Goal: Information Seeking & Learning: Learn about a topic

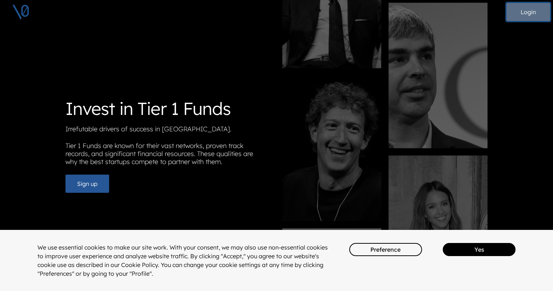
click at [531, 14] on button "Login" at bounding box center [528, 12] width 44 height 18
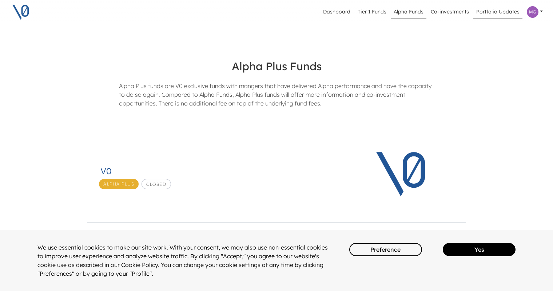
click at [497, 13] on link "Portfolio Updates" at bounding box center [497, 12] width 49 height 14
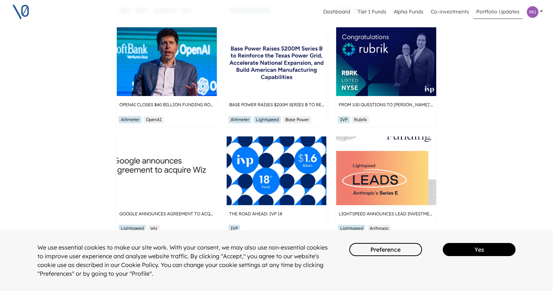
scroll to position [292, 0]
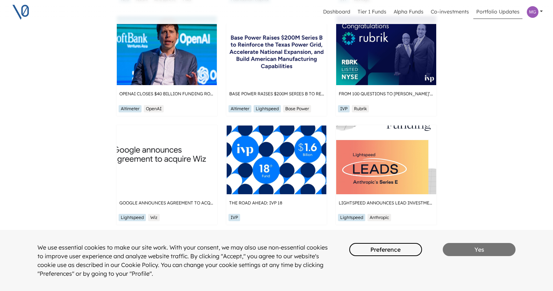
click at [471, 252] on button "Yes" at bounding box center [479, 249] width 73 height 13
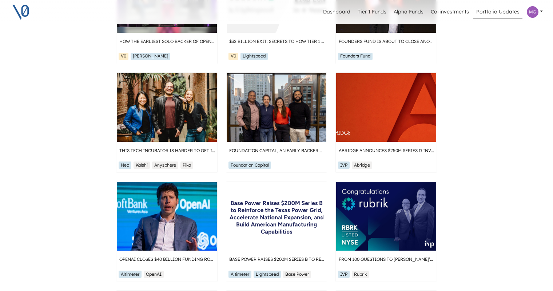
scroll to position [0, 0]
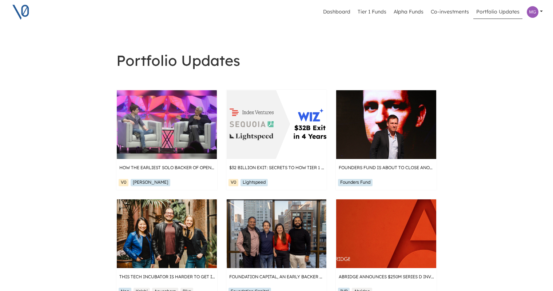
click at [529, 12] on img at bounding box center [533, 12] width 12 height 12
click at [341, 13] on link "Dashboard" at bounding box center [336, 12] width 33 height 14
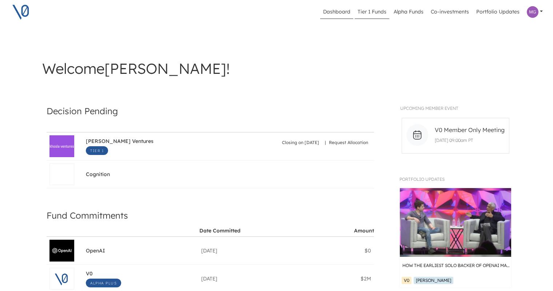
click at [369, 12] on link "Tier 1 Funds" at bounding box center [372, 12] width 35 height 14
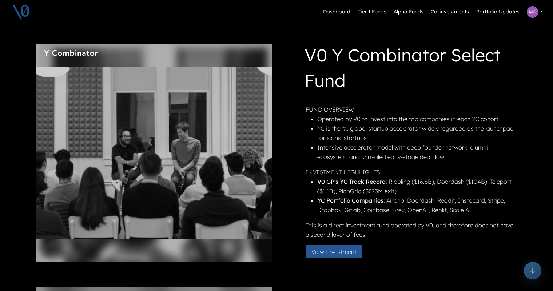
click at [415, 11] on link "Alpha Funds" at bounding box center [409, 12] width 36 height 14
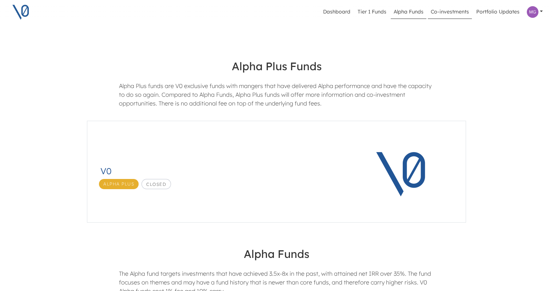
click at [451, 12] on link "Co-investments" at bounding box center [450, 12] width 44 height 14
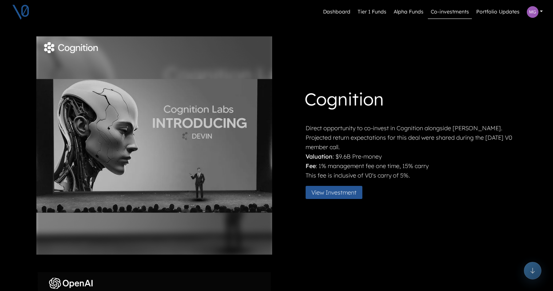
click at [541, 11] on link at bounding box center [535, 11] width 22 height 17
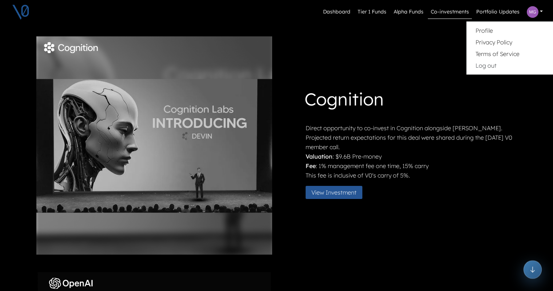
click at [535, 269] on icon at bounding box center [532, 270] width 7 height 7
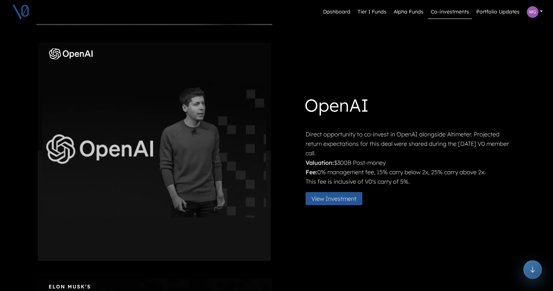
scroll to position [235, 0]
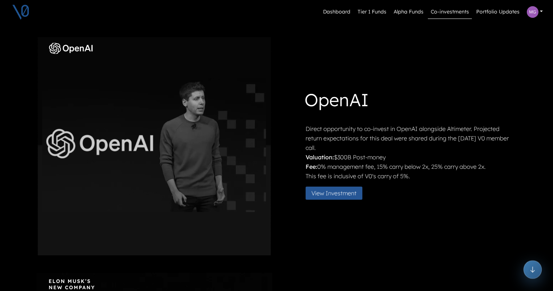
click at [535, 269] on icon at bounding box center [532, 270] width 7 height 7
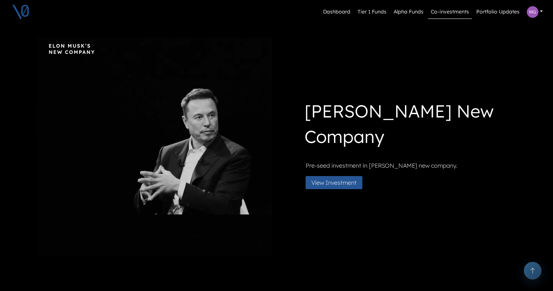
scroll to position [471, 0]
click at [535, 269] on icon at bounding box center [533, 270] width 8 height 8
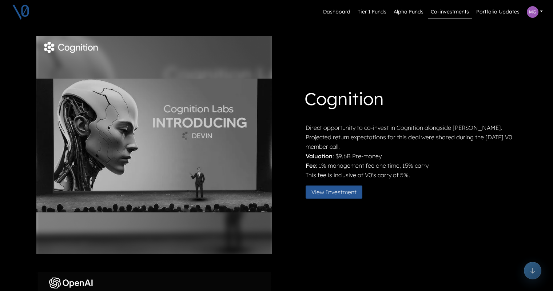
scroll to position [0, 0]
click at [489, 11] on link "Portfolio Updates" at bounding box center [497, 12] width 49 height 14
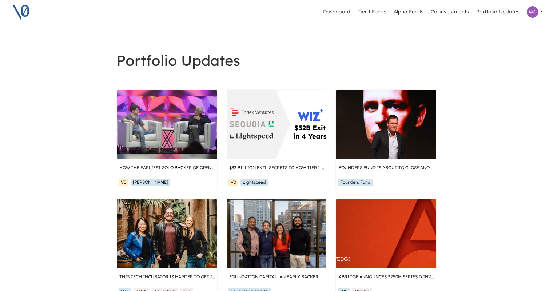
click at [341, 14] on link "Dashboard" at bounding box center [336, 12] width 33 height 14
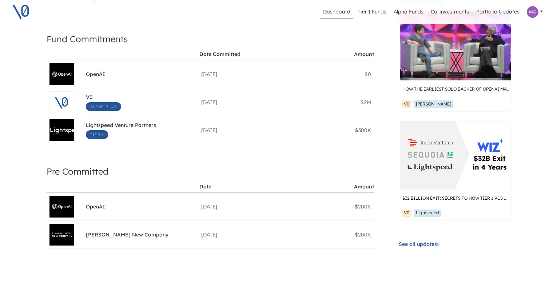
scroll to position [168, 0]
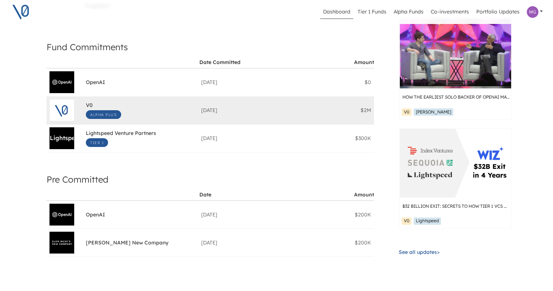
click at [103, 116] on span "Alpha Plus" at bounding box center [103, 114] width 35 height 9
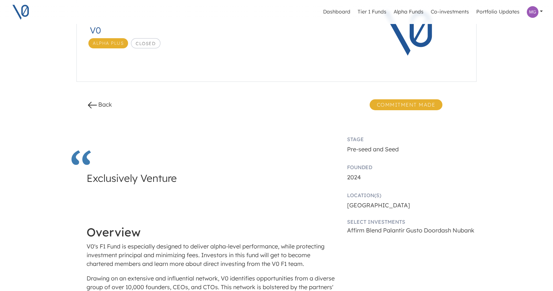
scroll to position [59, 0]
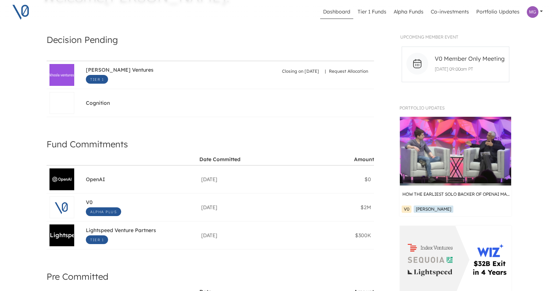
scroll to position [74, 0]
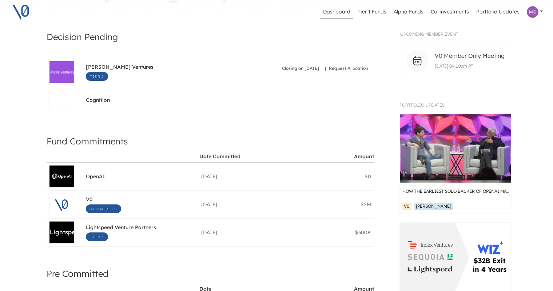
click at [472, 60] on p "V0 Member Only Meeting" at bounding box center [469, 56] width 75 height 12
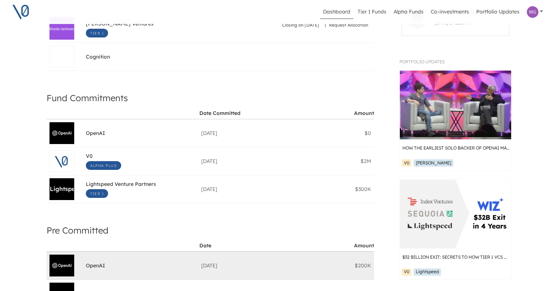
scroll to position [117, 0]
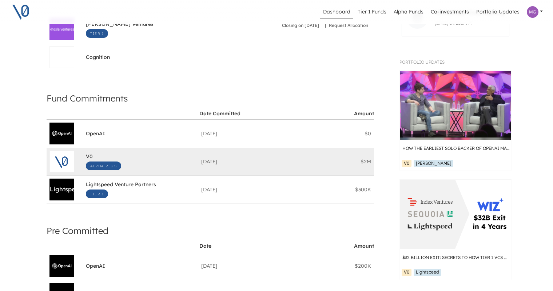
click at [109, 161] on span "Alpha Plus" at bounding box center [103, 165] width 35 height 9
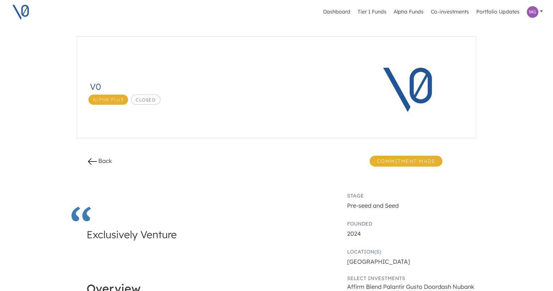
click at [398, 162] on span "Commitment Made" at bounding box center [405, 161] width 73 height 11
click at [394, 161] on span "Commitment Made" at bounding box center [405, 161] width 73 height 11
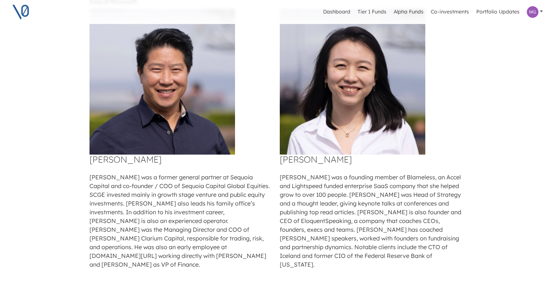
scroll to position [985, 0]
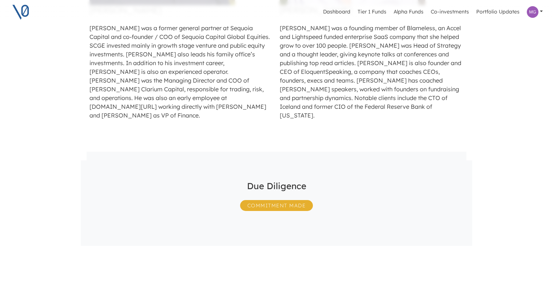
click at [287, 200] on span "Commitment Made" at bounding box center [276, 205] width 73 height 11
click at [259, 200] on span "Commitment Made" at bounding box center [276, 205] width 73 height 11
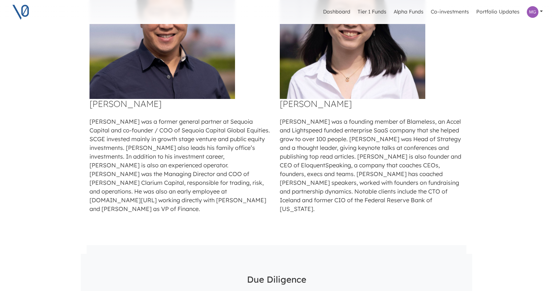
scroll to position [882, 0]
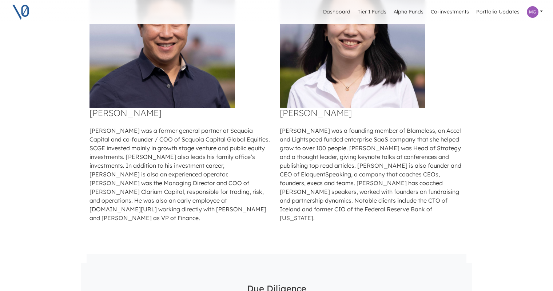
click at [532, 11] on img at bounding box center [533, 12] width 12 height 12
click at [486, 30] on link "Profile" at bounding box center [483, 30] width 17 height 7
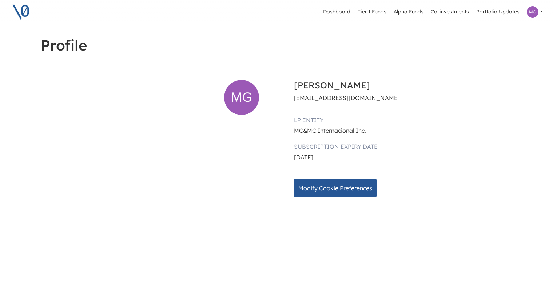
click at [541, 10] on link at bounding box center [535, 11] width 22 height 17
click at [492, 53] on link "Terms of Service" at bounding box center [497, 53] width 44 height 7
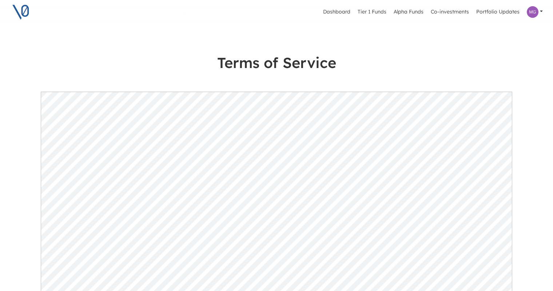
click at [541, 10] on link at bounding box center [535, 11] width 22 height 17
click at [494, 43] on link "Privacy Policy" at bounding box center [493, 42] width 37 height 7
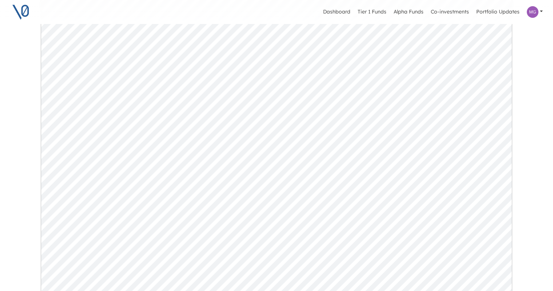
scroll to position [250, 0]
click at [533, 13] on img at bounding box center [533, 12] width 12 height 12
click at [491, 10] on link "Portfolio Updates" at bounding box center [497, 12] width 49 height 14
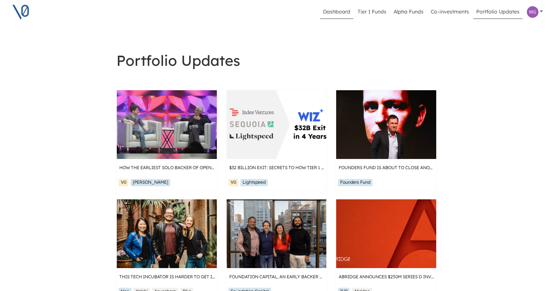
click at [335, 11] on link "Dashboard" at bounding box center [336, 12] width 33 height 14
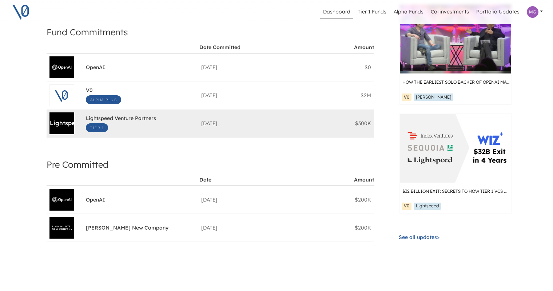
scroll to position [181, 0]
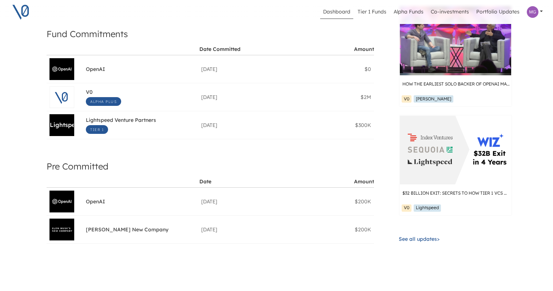
click at [410, 236] on link "See all updates >" at bounding box center [418, 239] width 44 height 7
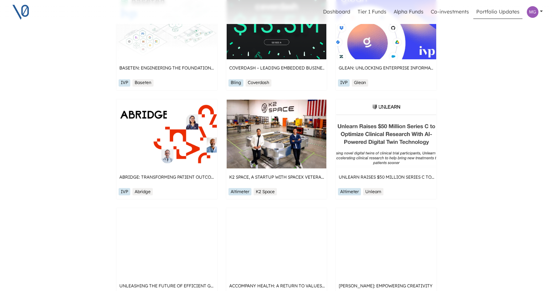
scroll to position [1145, 0]
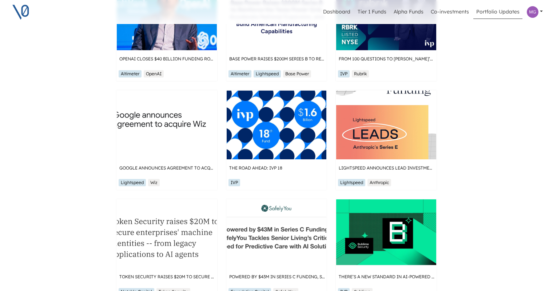
click at [24, 13] on img at bounding box center [21, 12] width 18 height 18
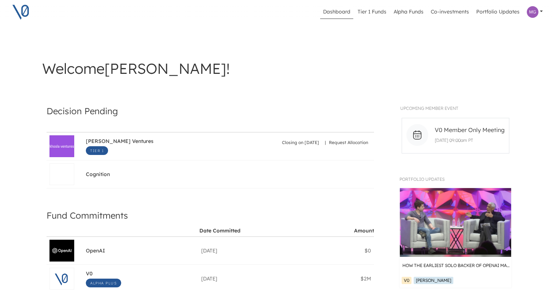
click at [409, 281] on div "How the Earliest Solo Backer of OpenAI Made $4B [DOMAIN_NAME] V0 [PERSON_NAME] …" at bounding box center [455, 290] width 112 height 216
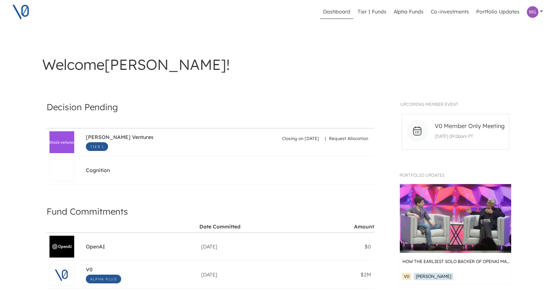
click at [457, 262] on input "[DOMAIN_NAME]" at bounding box center [466, 261] width 131 height 7
click at [299, 36] on div "Welcome [PERSON_NAME] !" at bounding box center [276, 56] width 477 height 49
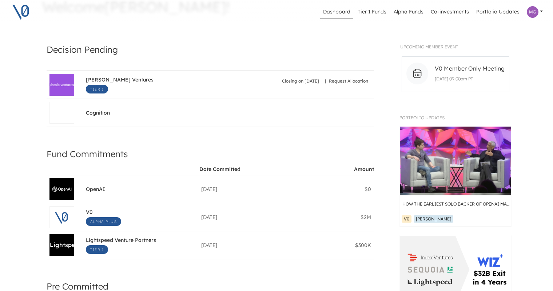
scroll to position [228, 0]
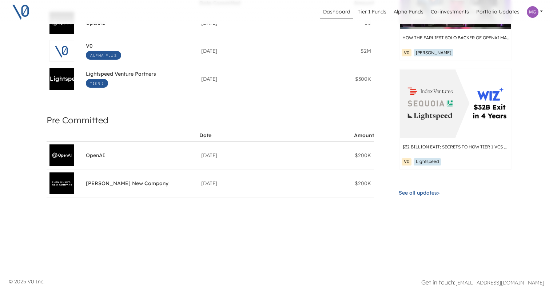
scroll to position [1, 0]
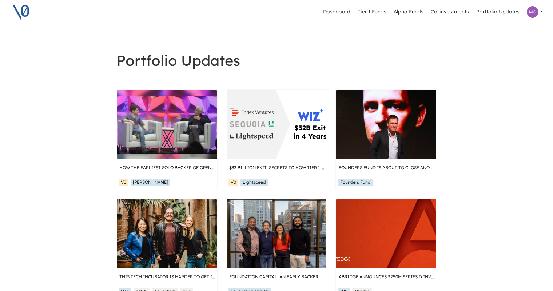
click at [342, 10] on link "Dashboard" at bounding box center [336, 12] width 33 height 14
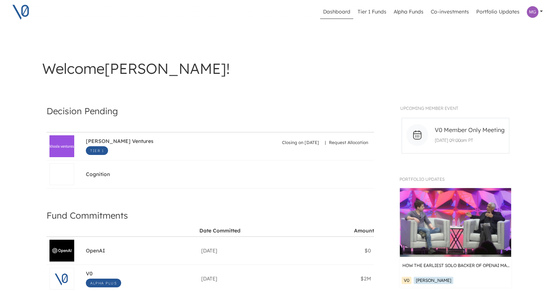
click at [21, 2] on link at bounding box center [21, 12] width 24 height 24
click at [21, 14] on img at bounding box center [21, 12] width 18 height 18
click at [455, 130] on span "V0 Member Only Meeting" at bounding box center [470, 129] width 70 height 9
click at [381, 12] on link "Tier 1 Funds" at bounding box center [372, 12] width 35 height 14
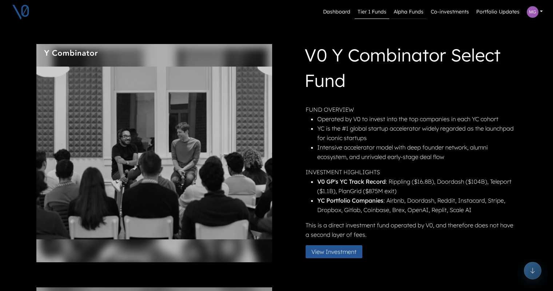
click at [407, 14] on link "Alpha Funds" at bounding box center [409, 12] width 36 height 14
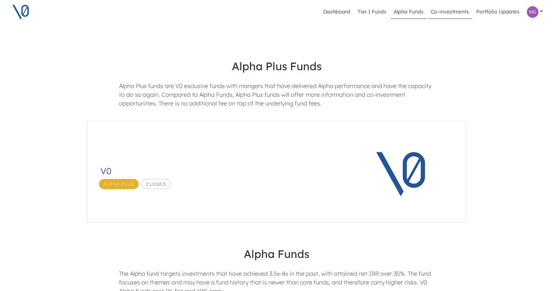
click at [457, 12] on link "Co-investments" at bounding box center [450, 12] width 44 height 14
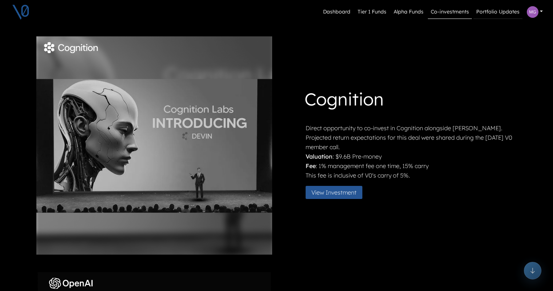
click at [495, 12] on link "Portfolio Updates" at bounding box center [497, 12] width 49 height 14
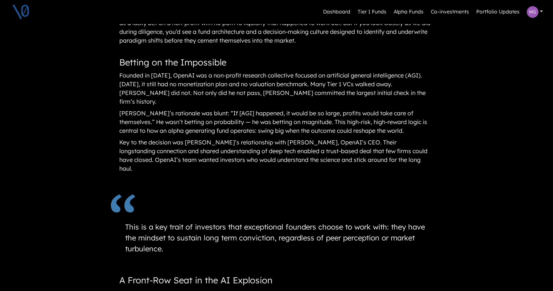
scroll to position [186, 0]
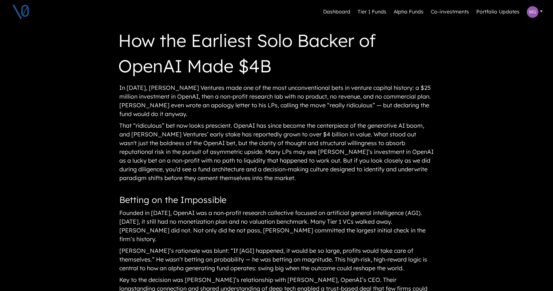
scroll to position [0, 5]
